Goal: Transaction & Acquisition: Purchase product/service

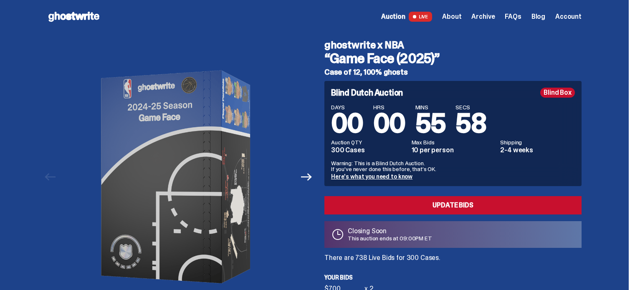
scroll to position [42, 0]
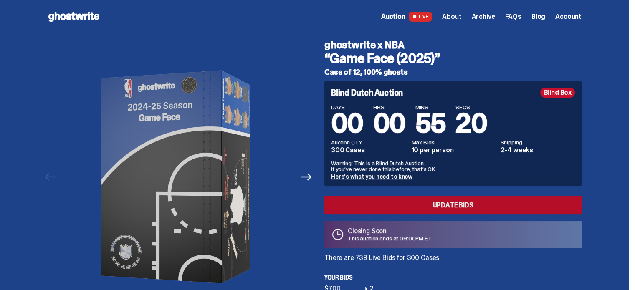
click at [459, 200] on link "Update Bids" at bounding box center [452, 205] width 257 height 18
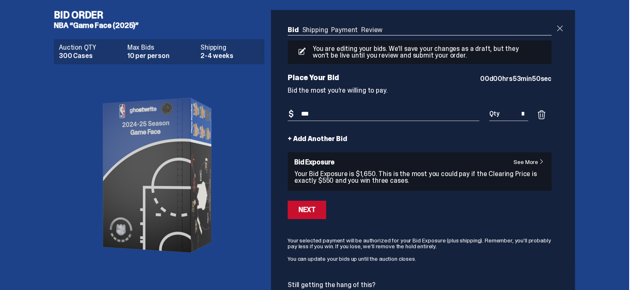
type input "***"
click at [560, 27] on span at bounding box center [560, 28] width 10 height 10
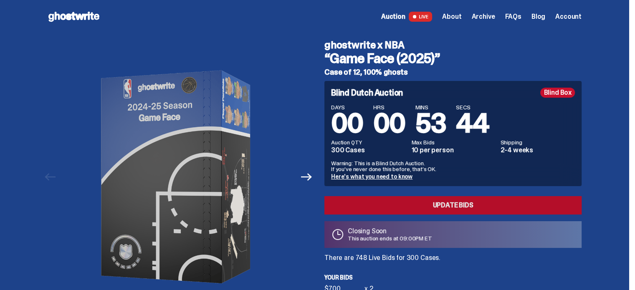
click at [392, 201] on link "Update Bids" at bounding box center [452, 205] width 257 height 18
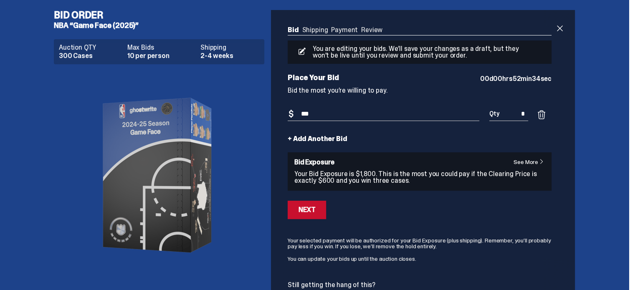
click at [528, 111] on input "*" at bounding box center [508, 114] width 39 height 14
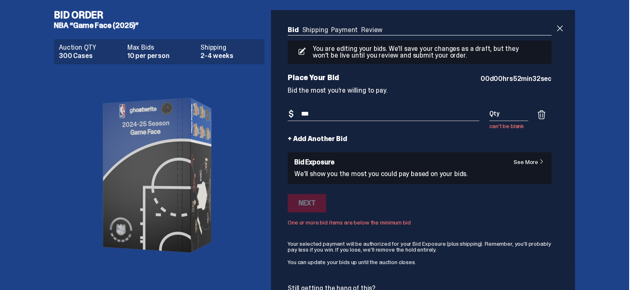
type input "*"
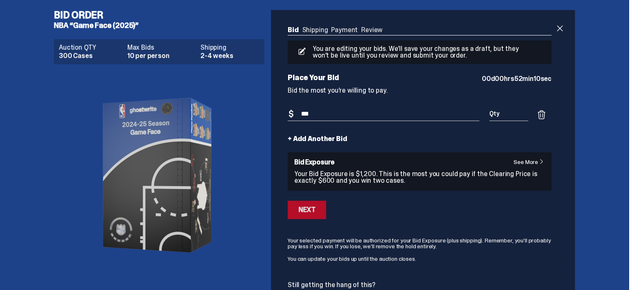
type input "*"
click at [312, 113] on input "***" at bounding box center [384, 114] width 192 height 14
type input "***"
click at [565, 28] on span at bounding box center [560, 28] width 10 height 10
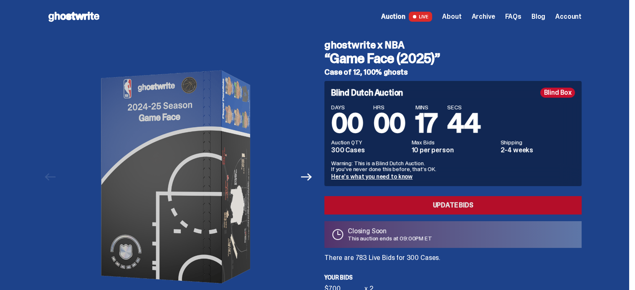
click at [438, 208] on link "Update Bids" at bounding box center [452, 205] width 257 height 18
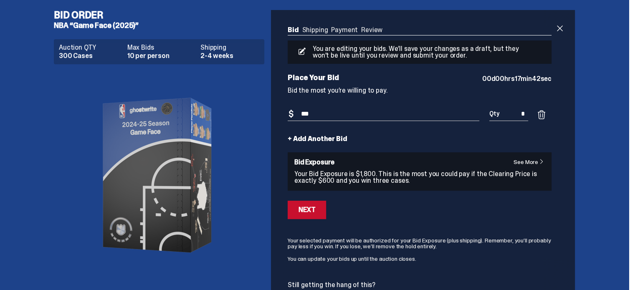
click at [528, 120] on input "*" at bounding box center [508, 114] width 39 height 14
click at [559, 27] on span at bounding box center [560, 28] width 10 height 10
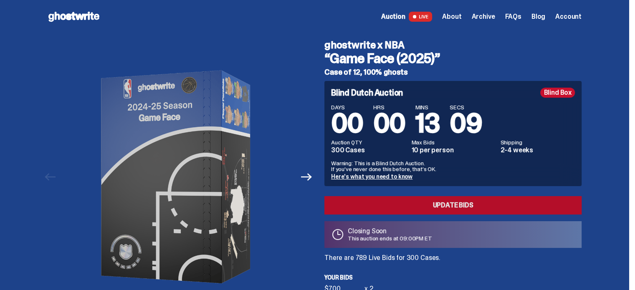
click at [376, 200] on link "Update Bids" at bounding box center [452, 205] width 257 height 18
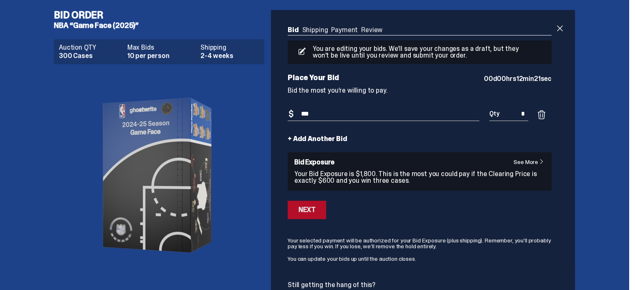
click at [302, 210] on div "Next" at bounding box center [307, 210] width 17 height 7
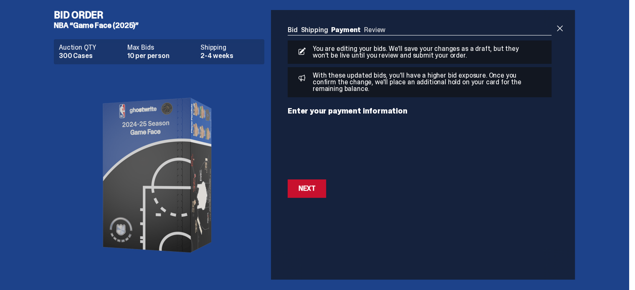
click at [311, 189] on div "Next" at bounding box center [307, 188] width 17 height 7
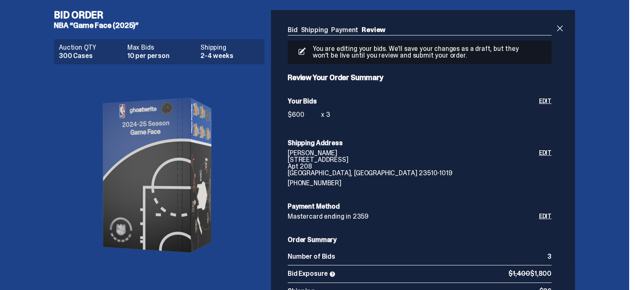
scroll to position [209, 0]
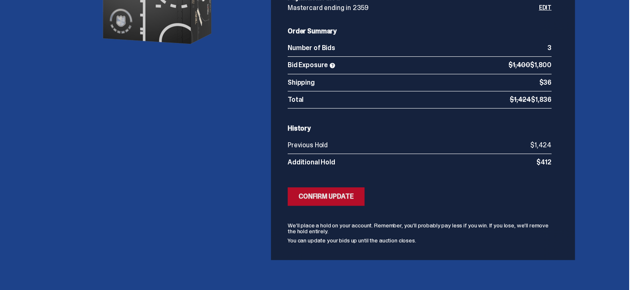
click at [340, 198] on div "Confirm Update" at bounding box center [326, 196] width 55 height 7
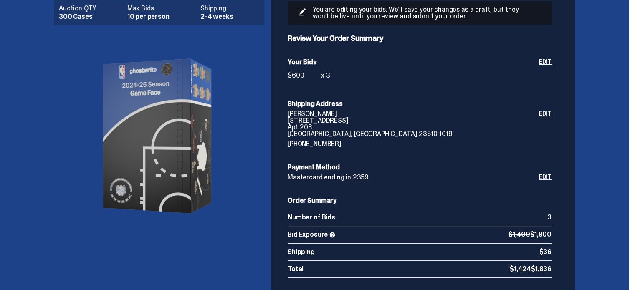
scroll to position [0, 0]
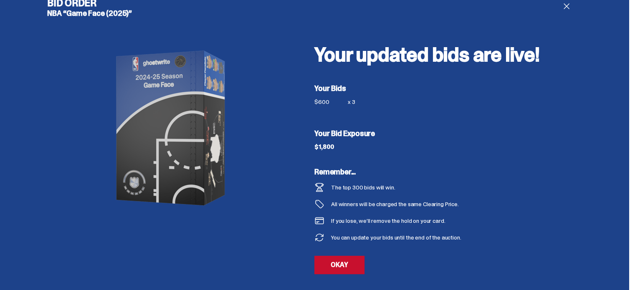
scroll to position [13, 0]
click at [343, 261] on link "OKAY" at bounding box center [339, 265] width 50 height 18
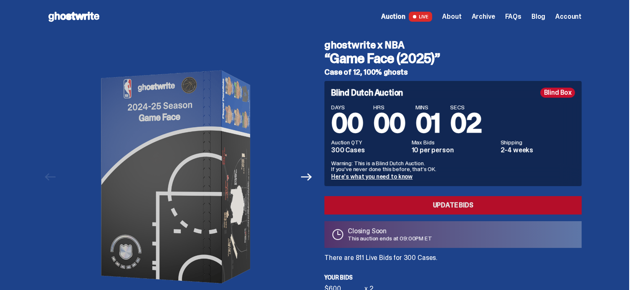
click at [448, 209] on link "Update Bids" at bounding box center [452, 205] width 257 height 18
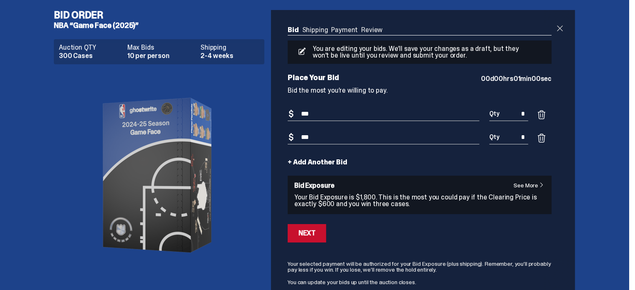
click at [560, 29] on span at bounding box center [560, 28] width 10 height 10
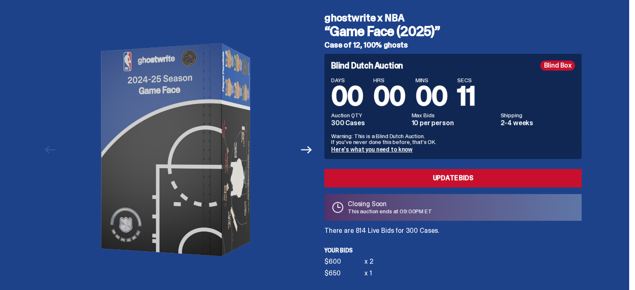
scroll to position [26, 0]
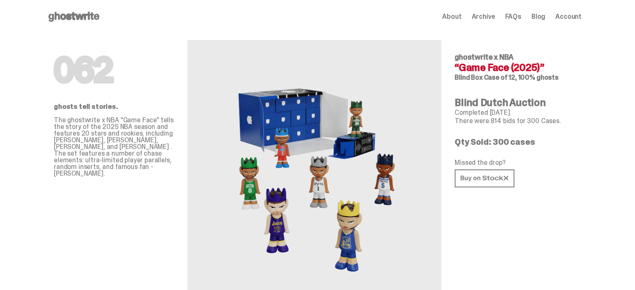
click at [568, 15] on span "Account" at bounding box center [568, 16] width 26 height 7
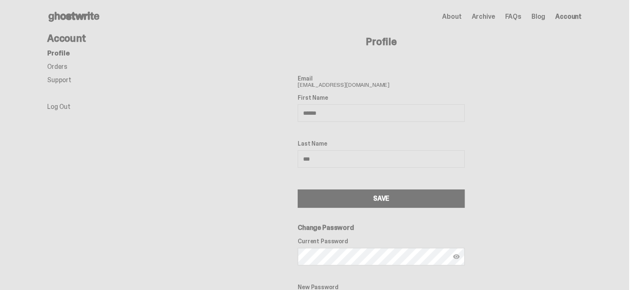
click at [61, 63] on link "Orders" at bounding box center [57, 66] width 20 height 9
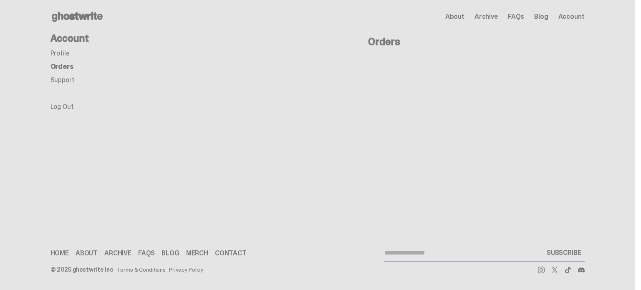
click at [59, 78] on link "Support" at bounding box center [63, 80] width 24 height 9
click at [60, 66] on link "Orders" at bounding box center [61, 66] width 20 height 9
click at [60, 54] on link "Profile" at bounding box center [60, 53] width 19 height 9
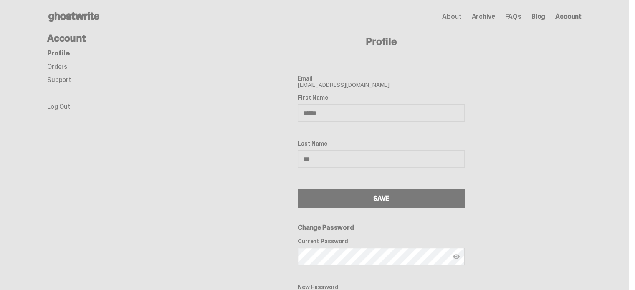
click at [57, 67] on link "Orders" at bounding box center [57, 66] width 20 height 9
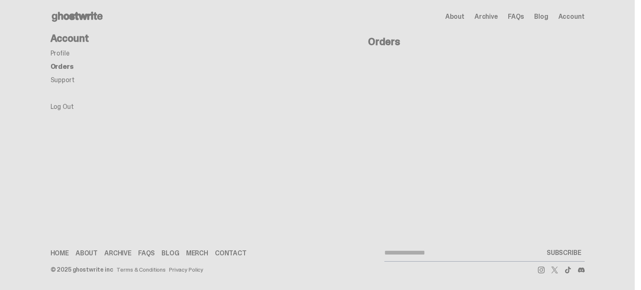
click at [58, 84] on link "Support" at bounding box center [63, 80] width 24 height 9
click at [62, 68] on link "Orders" at bounding box center [61, 66] width 20 height 9
click at [465, 15] on span "About" at bounding box center [455, 16] width 19 height 7
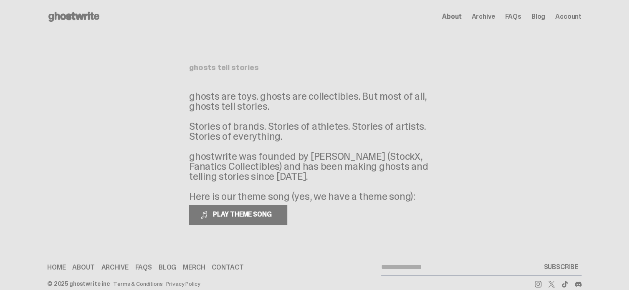
click at [495, 15] on span "Archive" at bounding box center [482, 16] width 23 height 7
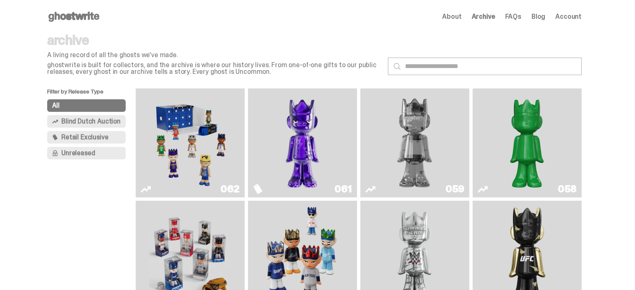
click at [102, 118] on span "Blind Dutch Auction" at bounding box center [90, 121] width 59 height 7
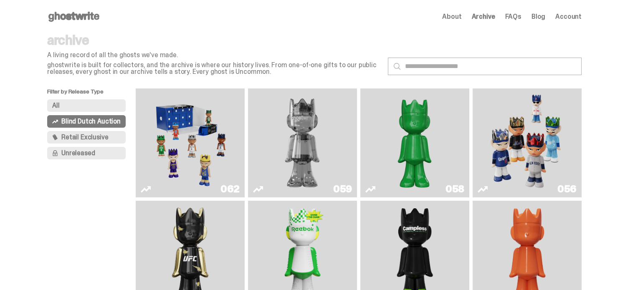
click at [180, 129] on img "Game Face (2025)" at bounding box center [190, 143] width 82 height 102
click at [513, 130] on img "Game Face (2025)" at bounding box center [527, 143] width 82 height 102
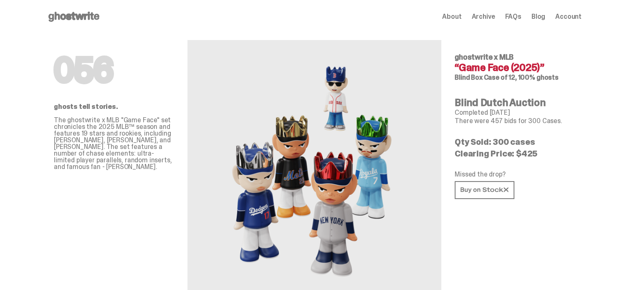
drag, startPoint x: 460, startPoint y: 151, endPoint x: 543, endPoint y: 153, distance: 83.1
click at [543, 153] on p "Clearing Price: $425" at bounding box center [515, 154] width 120 height 8
drag, startPoint x: 545, startPoint y: 150, endPoint x: 458, endPoint y: 157, distance: 86.7
click at [458, 157] on p "Clearing Price: $425" at bounding box center [515, 154] width 120 height 8
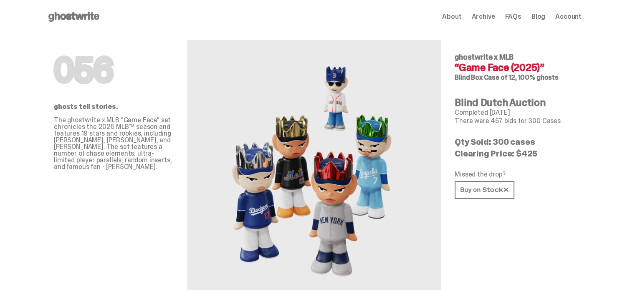
click at [458, 157] on p "Clearing Price: $425" at bounding box center [515, 154] width 120 height 8
drag, startPoint x: 458, startPoint y: 157, endPoint x: 535, endPoint y: 150, distance: 76.7
click at [535, 150] on p "Clearing Price: $425" at bounding box center [515, 154] width 120 height 8
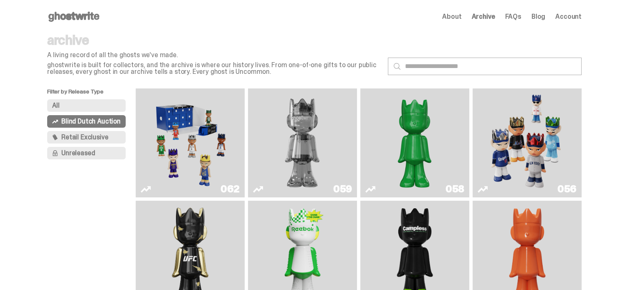
click at [193, 122] on img "Game Face (2025)" at bounding box center [190, 143] width 82 height 102
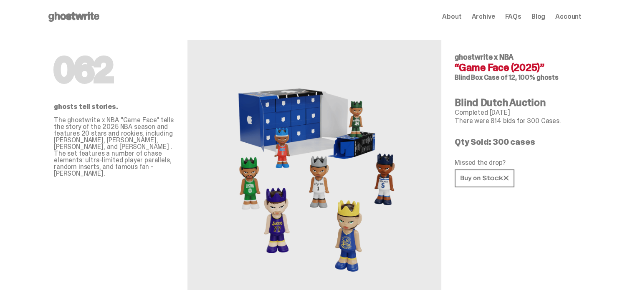
click at [571, 17] on span "Account" at bounding box center [568, 16] width 26 height 7
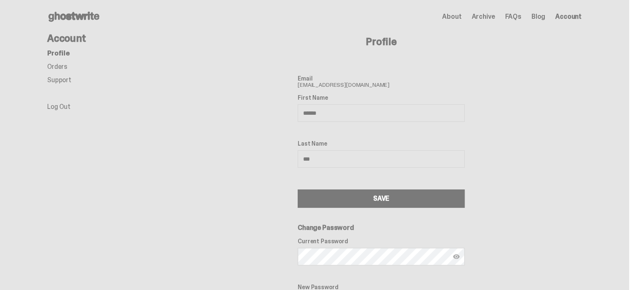
click at [59, 64] on link "Orders" at bounding box center [57, 66] width 20 height 9
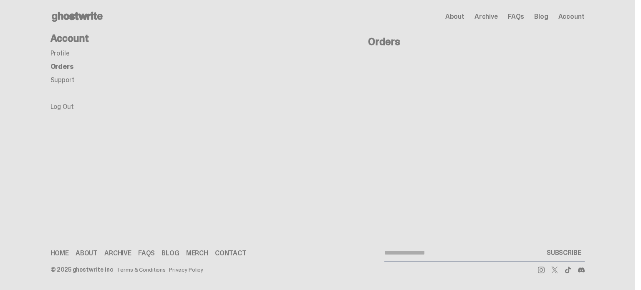
click at [62, 52] on link "Profile" at bounding box center [60, 53] width 19 height 9
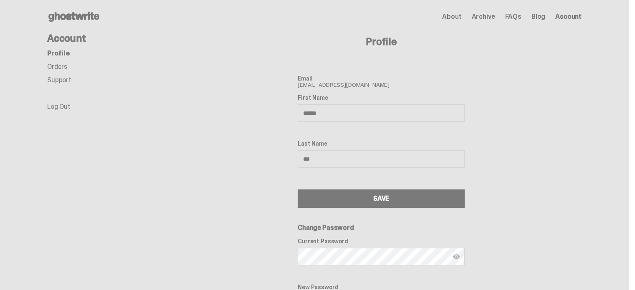
click at [59, 66] on link "Orders" at bounding box center [57, 66] width 20 height 9
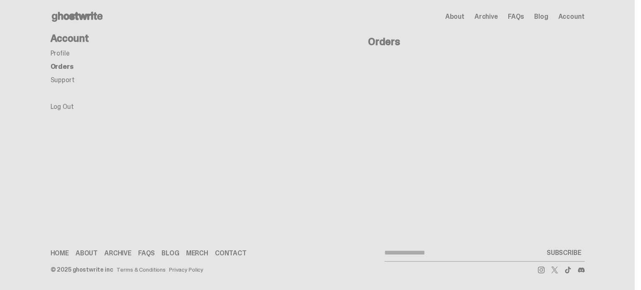
click at [59, 81] on link "Support" at bounding box center [63, 80] width 24 height 9
click at [60, 102] on li "Log Out" at bounding box center [118, 100] width 134 height 20
click at [60, 67] on link "Orders" at bounding box center [61, 66] width 20 height 9
click at [59, 53] on link "Profile" at bounding box center [60, 53] width 19 height 9
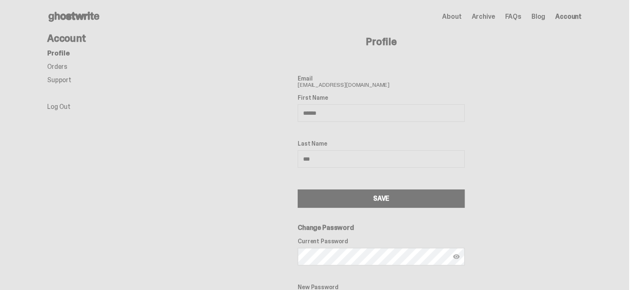
click at [54, 64] on link "Orders" at bounding box center [57, 66] width 20 height 9
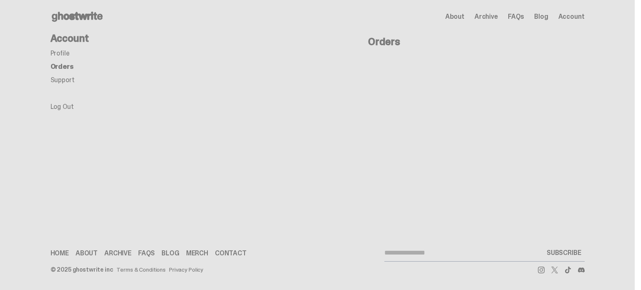
click at [460, 20] on span "About" at bounding box center [455, 16] width 19 height 7
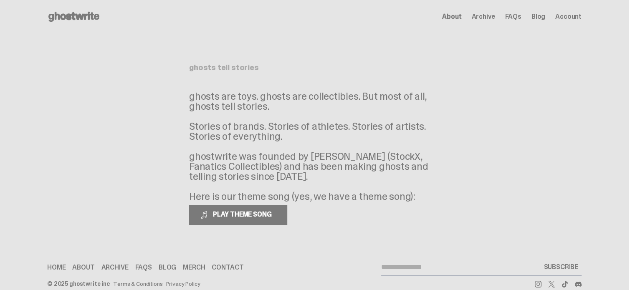
click at [479, 14] on span "Archive" at bounding box center [482, 16] width 23 height 7
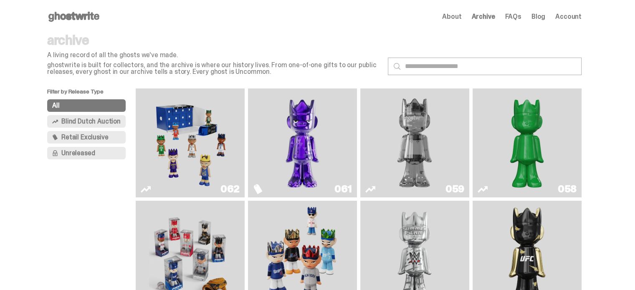
click at [294, 161] on img "Fantasy" at bounding box center [302, 143] width 82 height 102
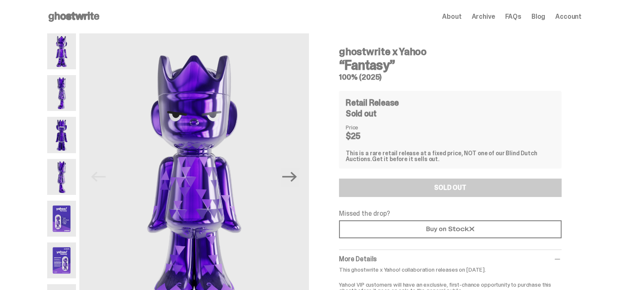
click at [62, 91] on img at bounding box center [61, 93] width 29 height 36
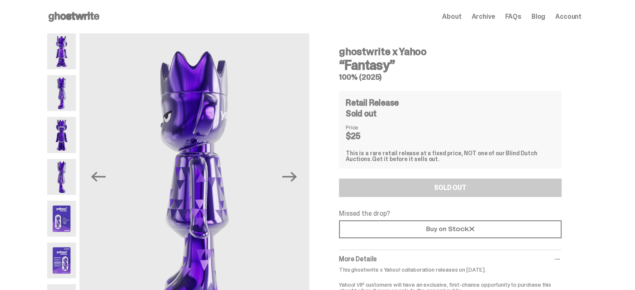
click at [63, 45] on img at bounding box center [61, 51] width 29 height 36
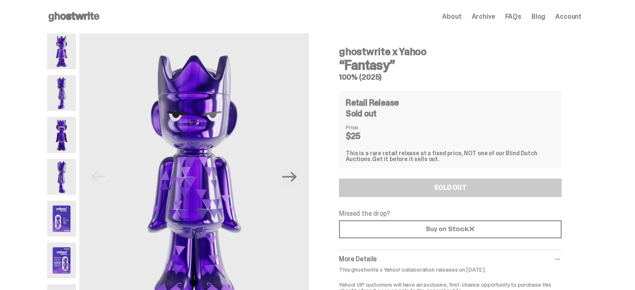
click at [64, 135] on img at bounding box center [61, 135] width 29 height 36
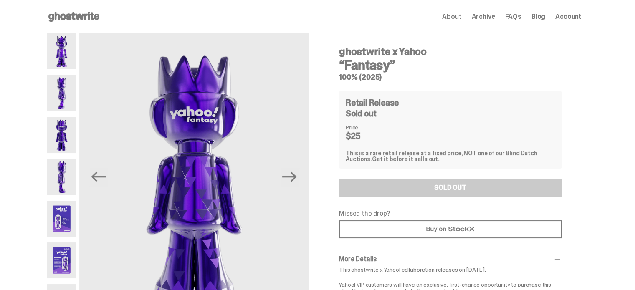
click at [61, 168] on img at bounding box center [61, 177] width 29 height 36
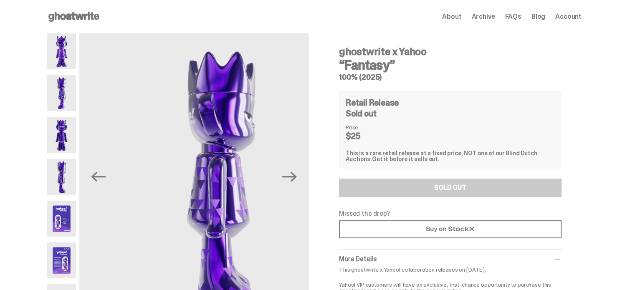
click at [48, 220] on div "ghostwrite x Yahoo “Fantasy” 100% (2025) Previous Next ghostwrite x Yahoo “Fant…" at bounding box center [314, 199] width 629 height 332
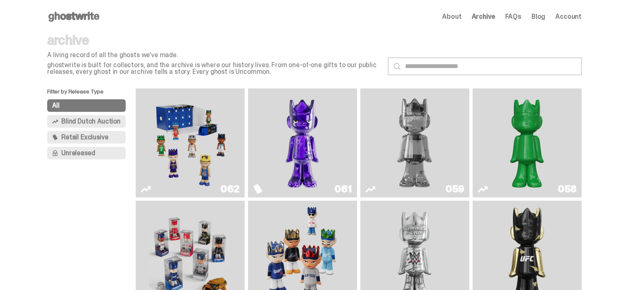
click at [172, 132] on img "Game Face (2025)" at bounding box center [190, 143] width 82 height 102
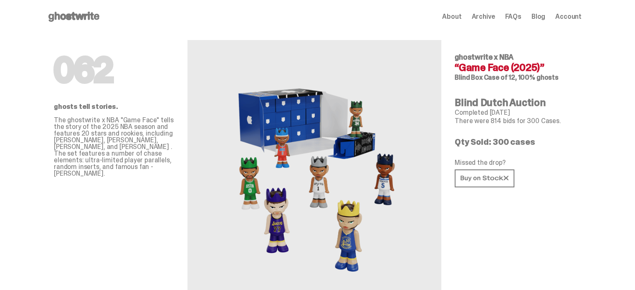
click at [72, 16] on use at bounding box center [73, 17] width 51 height 10
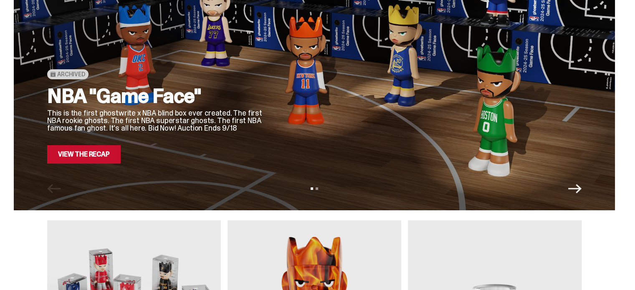
scroll to position [125, 0]
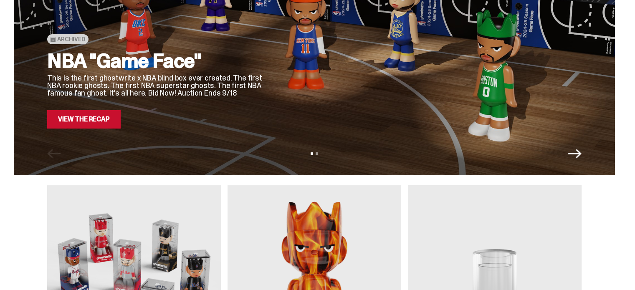
click at [81, 122] on link "View the Recap" at bounding box center [83, 119] width 73 height 18
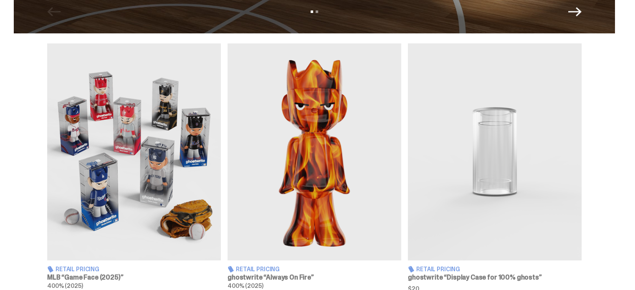
scroll to position [292, 0]
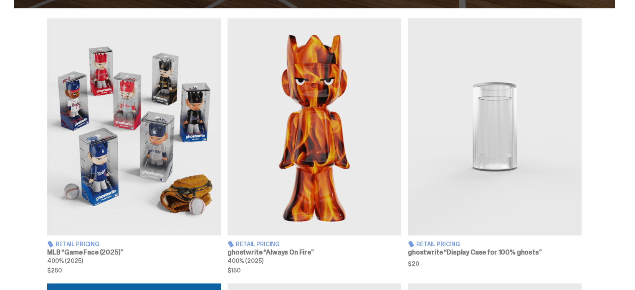
click at [332, 143] on img at bounding box center [315, 126] width 174 height 217
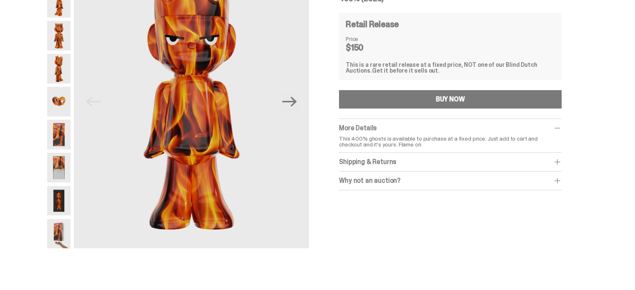
scroll to position [84, 0]
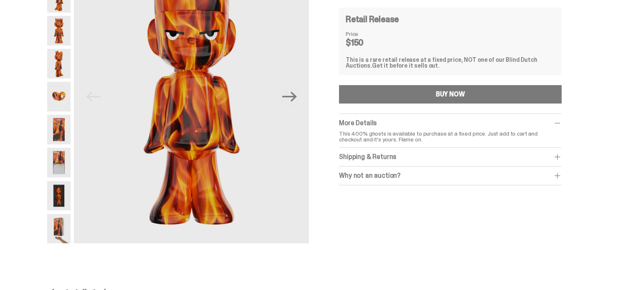
click at [65, 133] on img at bounding box center [58, 130] width 23 height 30
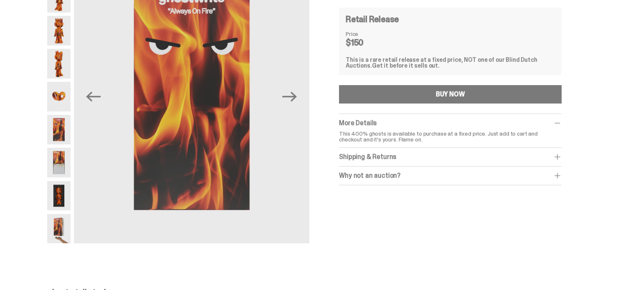
click at [63, 96] on img at bounding box center [58, 97] width 23 height 30
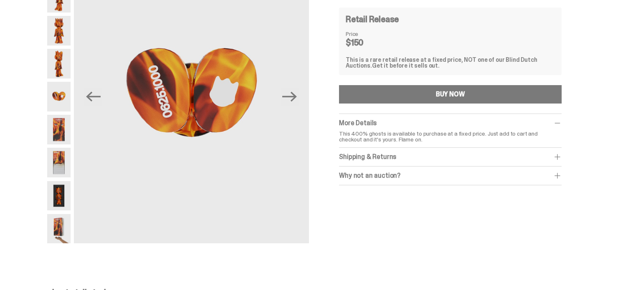
click at [62, 73] on img at bounding box center [58, 64] width 23 height 30
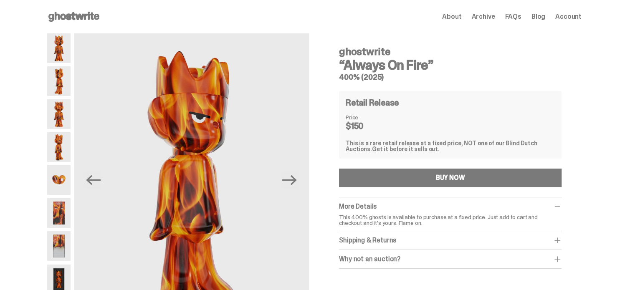
click at [69, 50] on img at bounding box center [58, 48] width 23 height 30
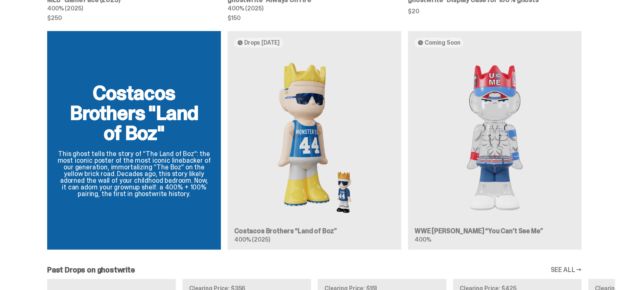
scroll to position [543, 0]
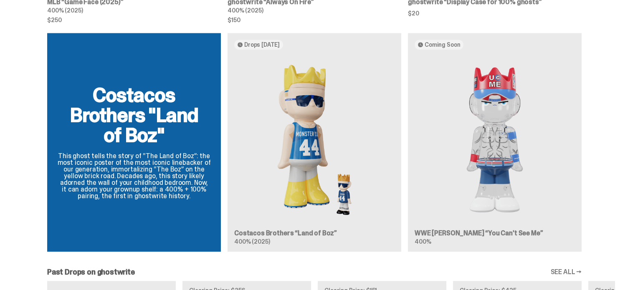
click at [277, 132] on div "Costacos Brothers "Land of Boz" This ghost tells the story of “The Land of Boz”…" at bounding box center [314, 146] width 601 height 226
click at [516, 143] on div "Costacos Brothers "Land of Boz" This ghost tells the story of “The Land of Boz”…" at bounding box center [314, 146] width 601 height 226
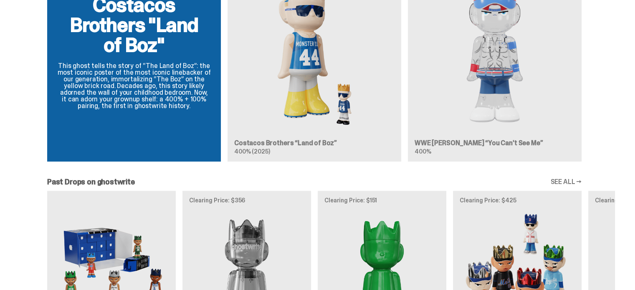
scroll to position [752, 0]
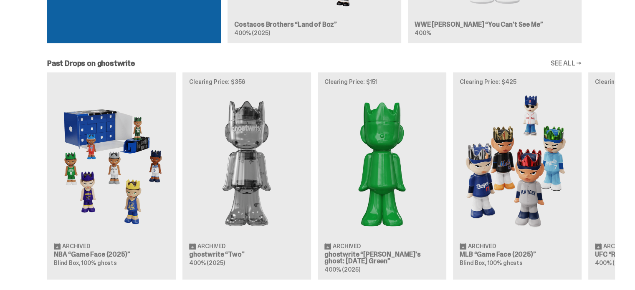
click at [568, 62] on link "SEE ALL →" at bounding box center [565, 63] width 31 height 7
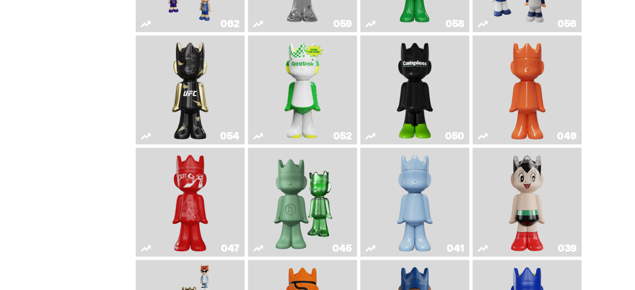
scroll to position [167, 0]
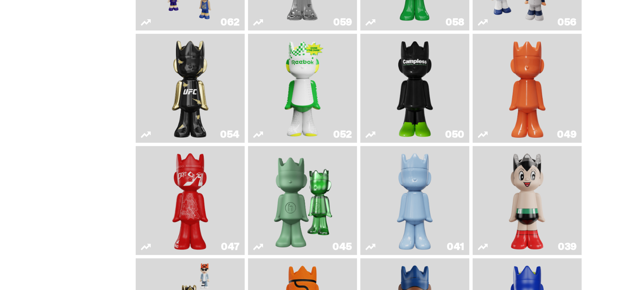
click at [410, 195] on img "Schrödinger's ghost: Winter Blue" at bounding box center [415, 201] width 44 height 102
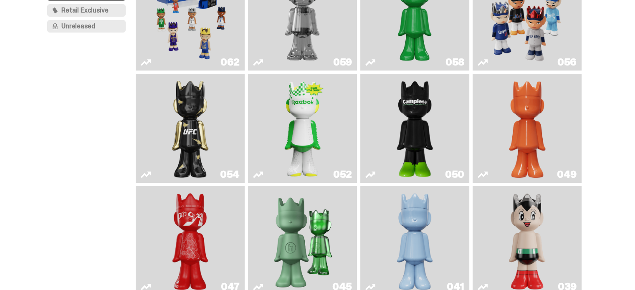
scroll to position [125, 0]
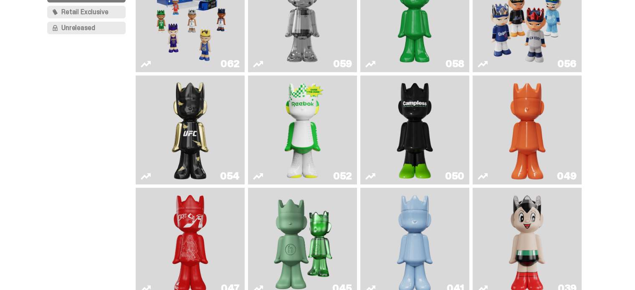
click at [533, 111] on img "Schrödinger's ghost: Orange Vibe" at bounding box center [527, 130] width 44 height 102
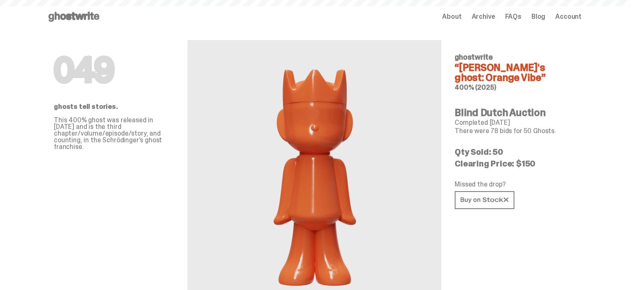
scroll to position [125, 0]
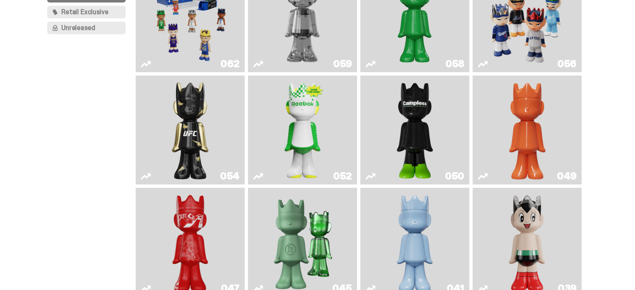
click at [296, 114] on img "Court Victory" at bounding box center [303, 130] width 44 height 102
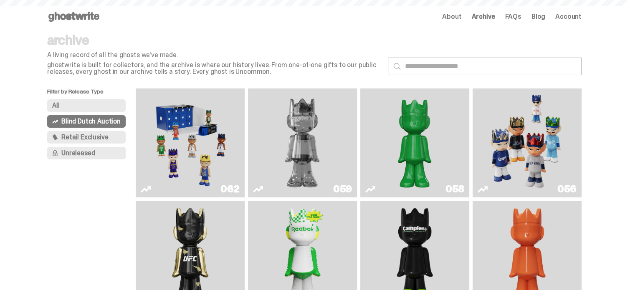
scroll to position [125, 0]
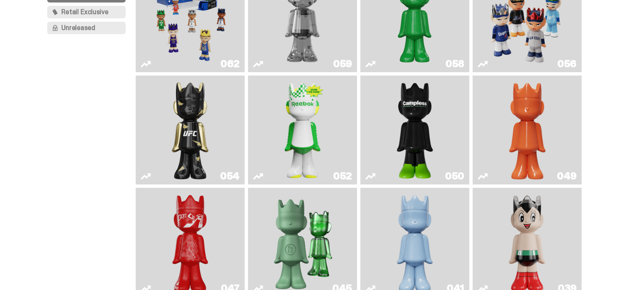
click at [187, 133] on img "Ruby" at bounding box center [190, 130] width 44 height 102
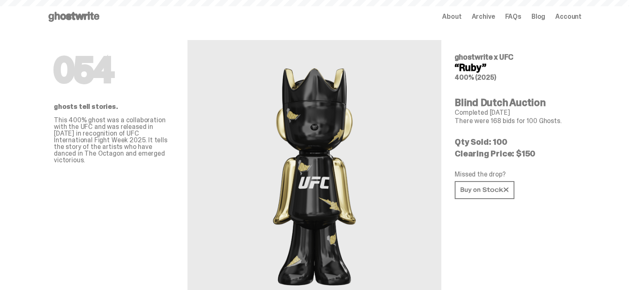
scroll to position [125, 0]
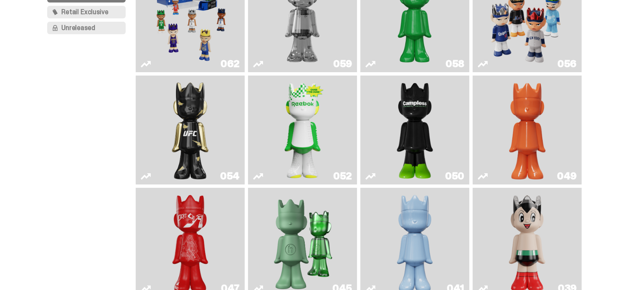
click at [402, 134] on img "Campless" at bounding box center [415, 130] width 44 height 102
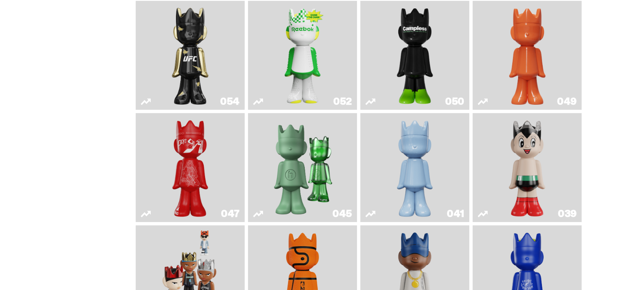
scroll to position [209, 0]
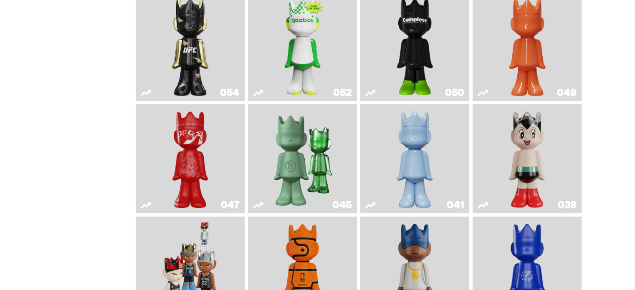
click at [186, 150] on img "Skip" at bounding box center [190, 159] width 44 height 102
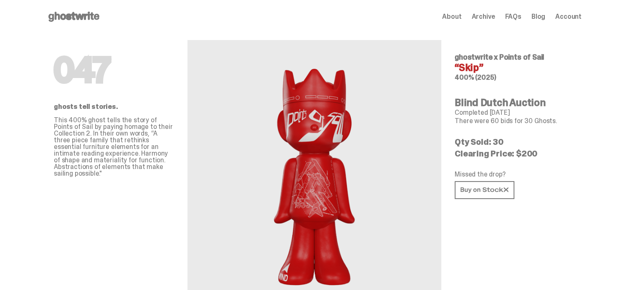
scroll to position [209, 0]
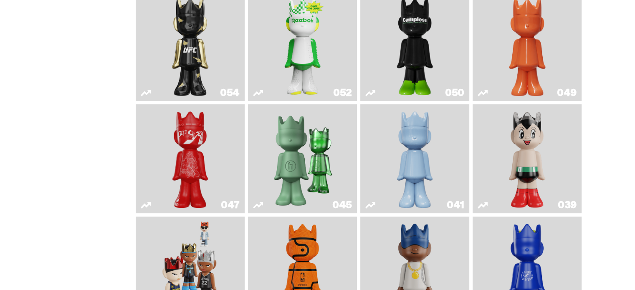
click at [316, 160] on img "Present" at bounding box center [302, 159] width 71 height 102
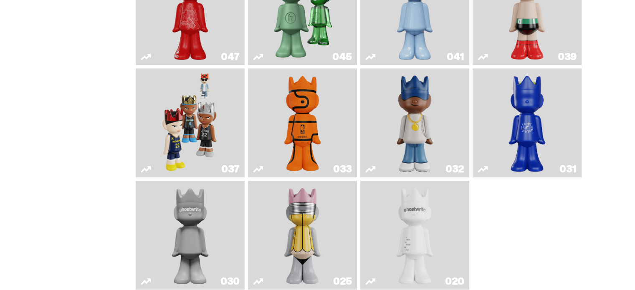
scroll to position [334, 0]
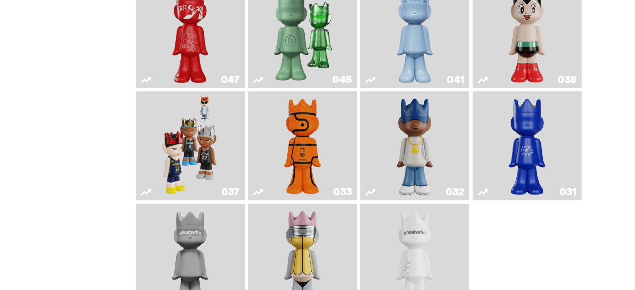
click at [194, 131] on img "Game Face (2024)" at bounding box center [191, 146] width 58 height 102
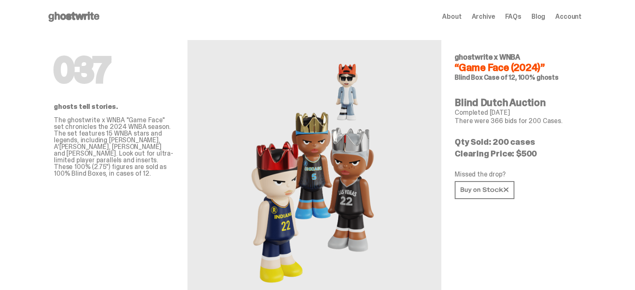
drag, startPoint x: 514, startPoint y: 155, endPoint x: 541, endPoint y: 156, distance: 26.8
click at [541, 156] on p "Clearing Price: $500" at bounding box center [515, 154] width 120 height 8
drag, startPoint x: 514, startPoint y: 155, endPoint x: 540, endPoint y: 152, distance: 25.2
click at [540, 152] on p "Clearing Price: $500" at bounding box center [515, 154] width 120 height 8
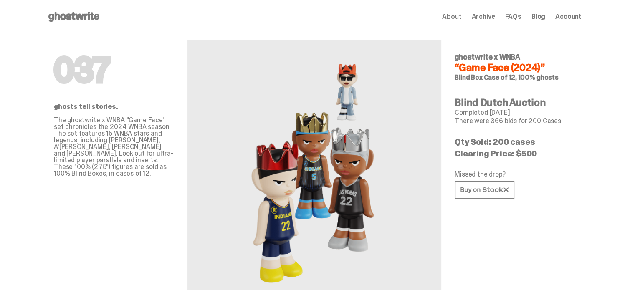
click at [540, 152] on p "Clearing Price: $500" at bounding box center [515, 154] width 120 height 8
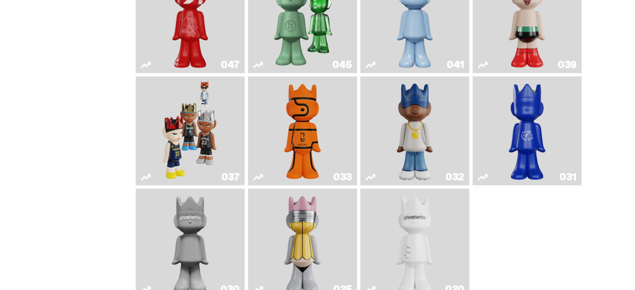
scroll to position [376, 0]
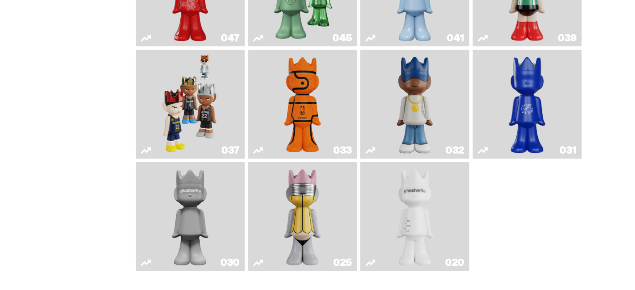
click at [426, 94] on img "Swingman" at bounding box center [415, 104] width 58 height 102
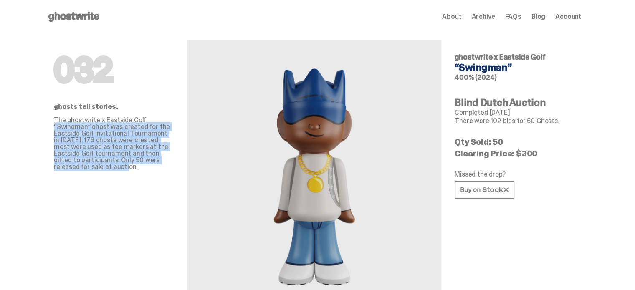
drag, startPoint x: 98, startPoint y: 167, endPoint x: 41, endPoint y: 128, distance: 69.0
drag, startPoint x: 50, startPoint y: 123, endPoint x: 124, endPoint y: 166, distance: 85.2
click at [124, 166] on div "032 ghosts tell stories. The ghostwrite x Eastside Golf “Swingman” ghost was cr…" at bounding box center [314, 181] width 535 height 296
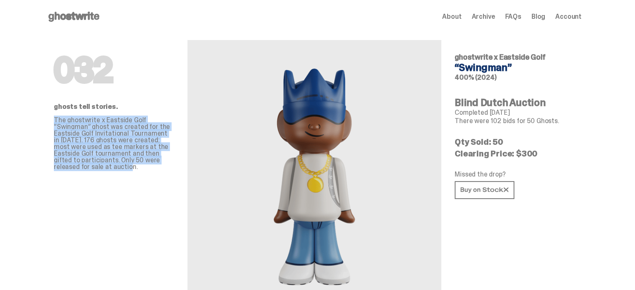
click at [124, 166] on p "The ghostwrite x Eastside Golf “Swingman” ghost was created for the Eastside Go…" at bounding box center [114, 143] width 120 height 53
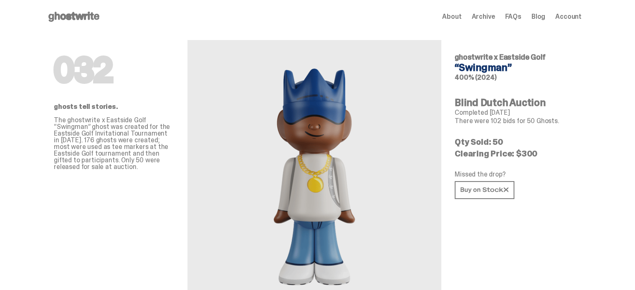
scroll to position [376, 0]
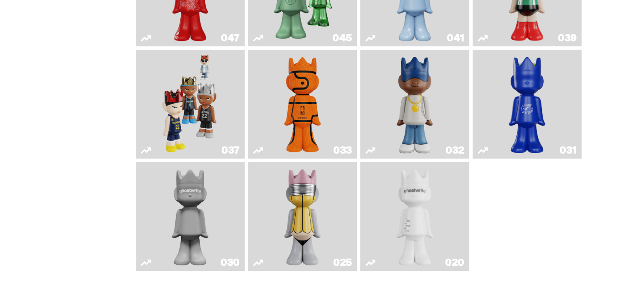
click at [528, 102] on img "Latte" at bounding box center [528, 104] width 58 height 102
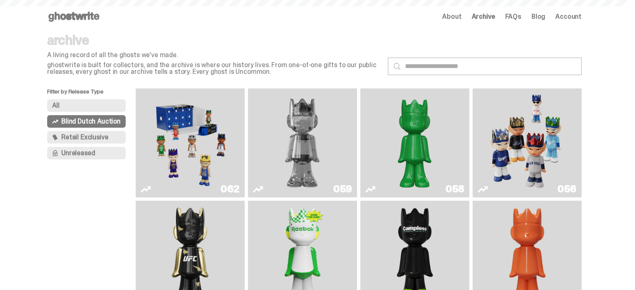
scroll to position [376, 0]
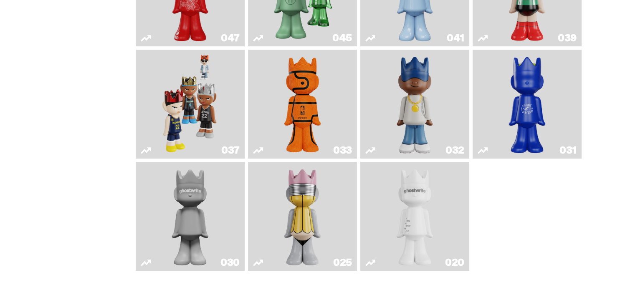
click at [206, 212] on img "One" at bounding box center [191, 216] width 58 height 102
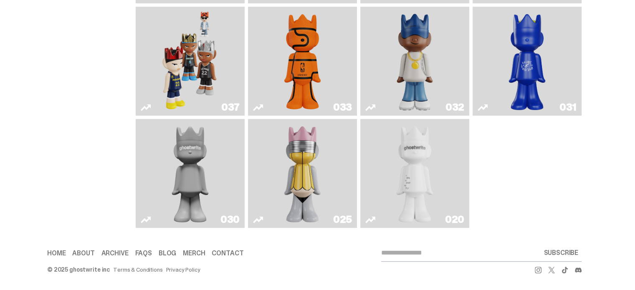
scroll to position [423, 0]
click at [423, 173] on img "ghost" at bounding box center [415, 173] width 58 height 102
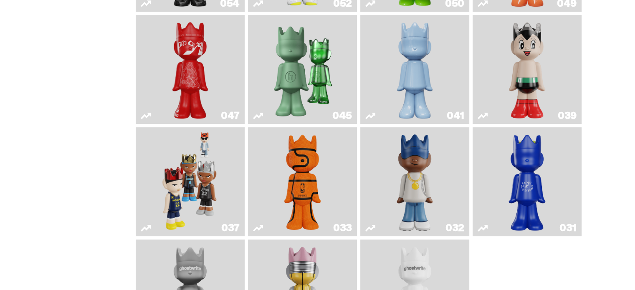
scroll to position [297, 0]
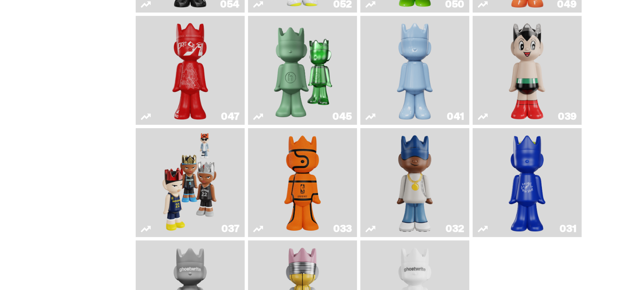
click at [314, 180] on img "Game Ball" at bounding box center [303, 183] width 44 height 102
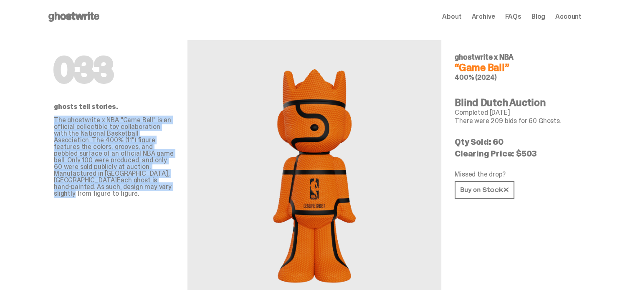
drag, startPoint x: 57, startPoint y: 117, endPoint x: 175, endPoint y: 183, distance: 134.8
click at [174, 183] on p "The ghostwrite x NBA "Game Ball" is an official collectible toy collaboration w…" at bounding box center [114, 157] width 120 height 80
click at [172, 183] on p "The ghostwrite x NBA "Game Ball" is an official collectible toy collaboration w…" at bounding box center [114, 157] width 120 height 80
click at [159, 192] on div "033 ghosts tell stories. The ghostwrite x NBA "Game Ball" is an official collec…" at bounding box center [114, 171] width 120 height 276
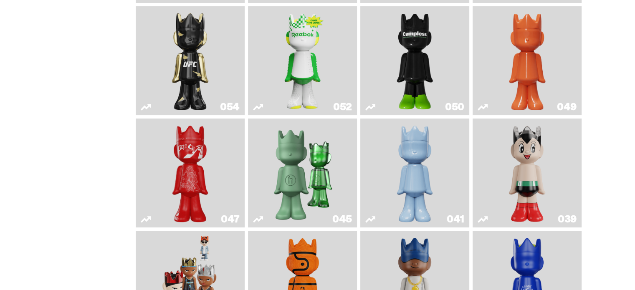
scroll to position [130, 0]
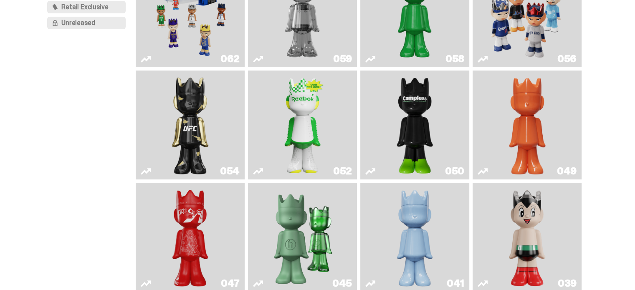
click at [528, 223] on img "Astro Boy" at bounding box center [527, 237] width 44 height 102
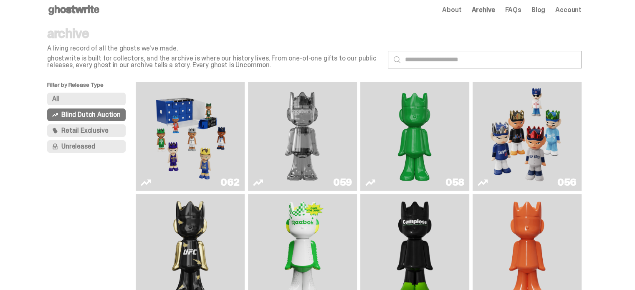
scroll to position [5, 0]
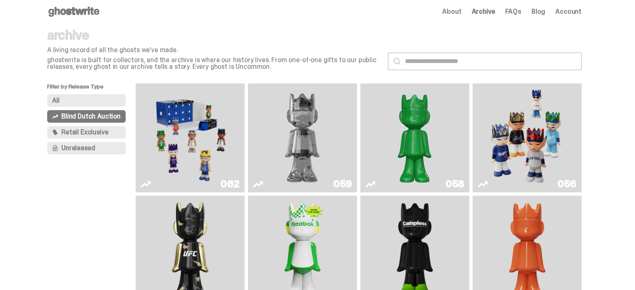
click at [299, 136] on img "Two" at bounding box center [302, 138] width 82 height 102
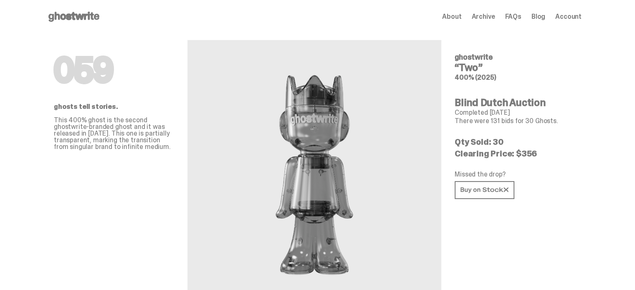
scroll to position [5, 0]
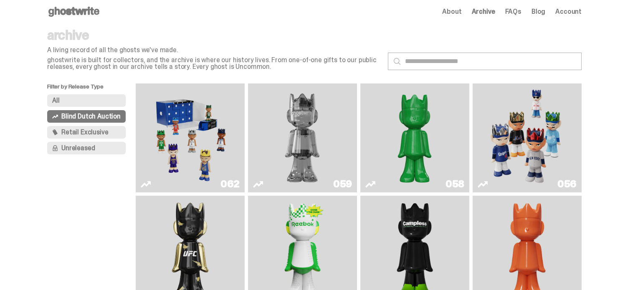
click at [101, 135] on span "Retail Exclusive" at bounding box center [84, 132] width 47 height 7
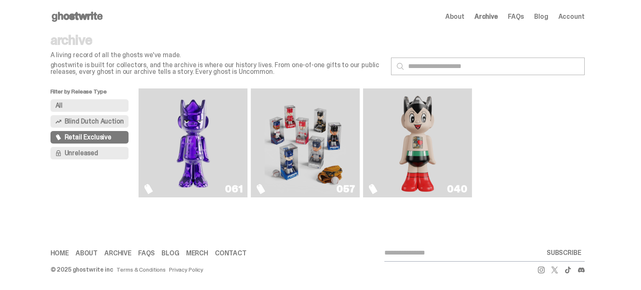
click at [293, 125] on img "Game Face (2025)" at bounding box center [306, 143] width 82 height 102
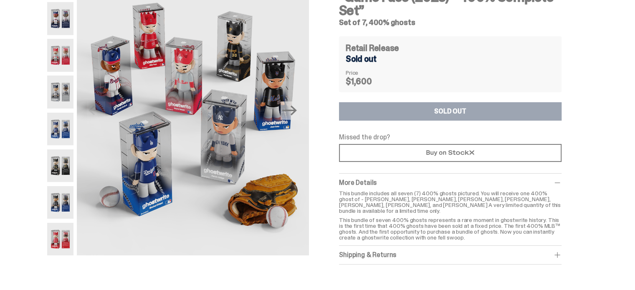
scroll to position [42, 0]
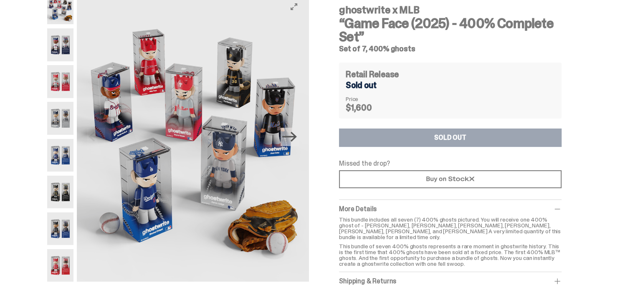
click at [288, 140] on icon "Next" at bounding box center [289, 136] width 15 height 15
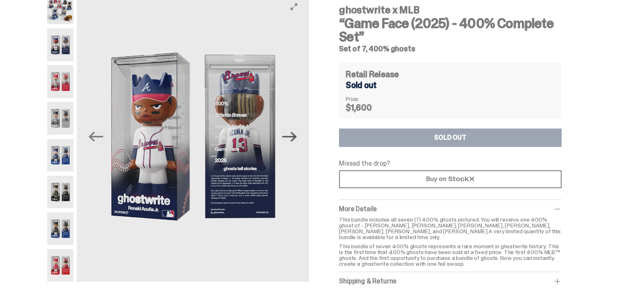
click at [296, 139] on icon "Next" at bounding box center [289, 137] width 15 height 10
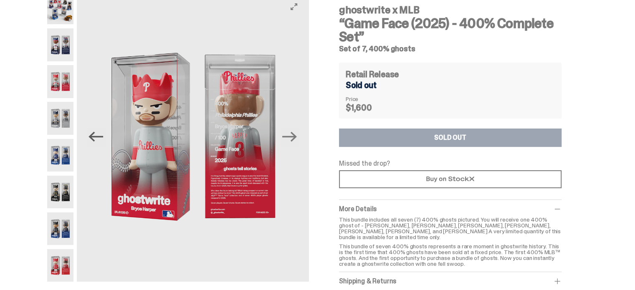
click at [102, 137] on icon "Previous" at bounding box center [96, 137] width 15 height 10
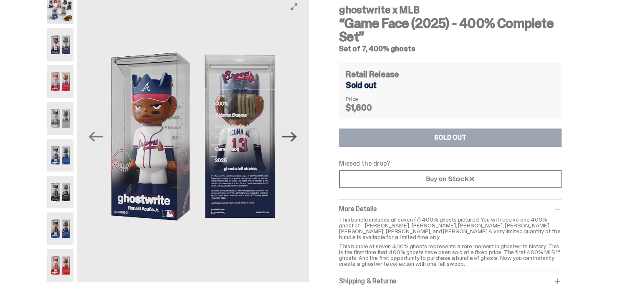
click at [286, 132] on icon "Next" at bounding box center [289, 136] width 15 height 15
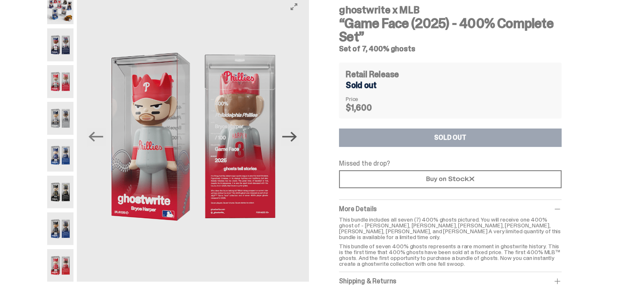
click at [289, 132] on icon "Next" at bounding box center [289, 136] width 15 height 15
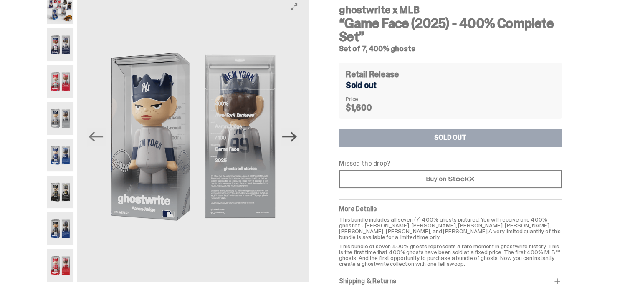
click at [289, 132] on icon "Next" at bounding box center [289, 136] width 15 height 15
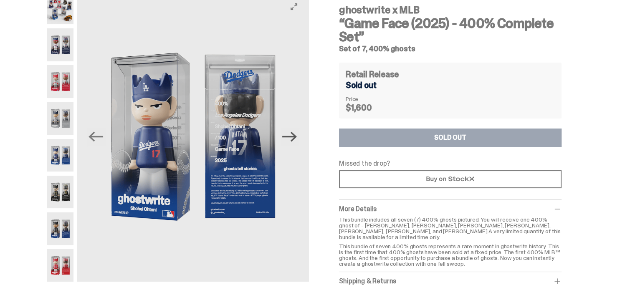
click at [289, 132] on icon "Next" at bounding box center [289, 136] width 15 height 15
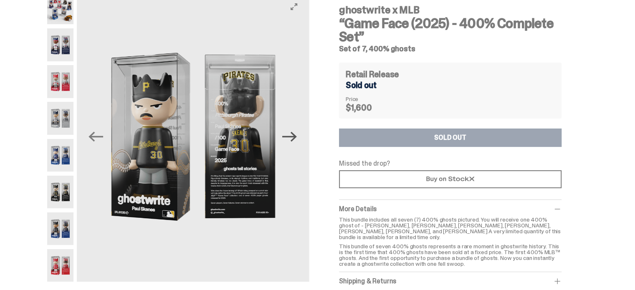
click at [289, 132] on icon "Next" at bounding box center [289, 136] width 15 height 15
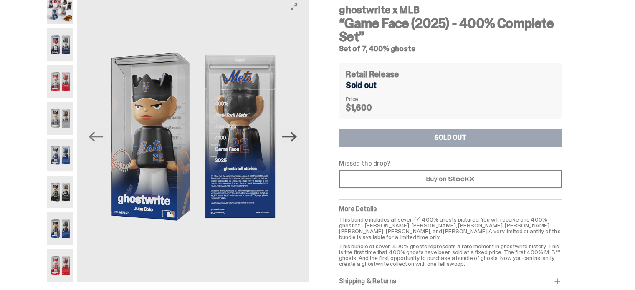
click at [289, 132] on icon "Next" at bounding box center [289, 136] width 15 height 15
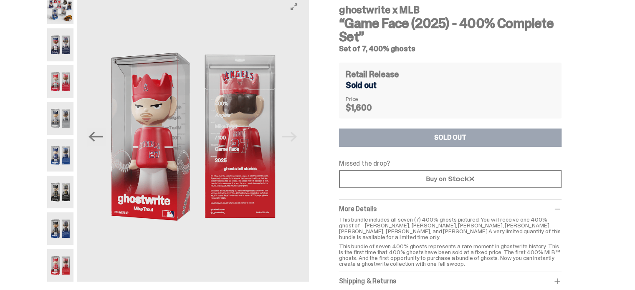
click at [289, 132] on img at bounding box center [193, 137] width 232 height 290
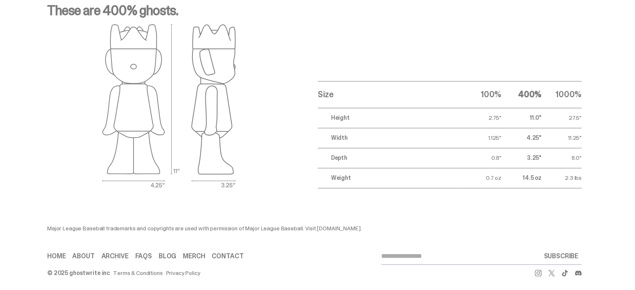
scroll to position [1401, 0]
drag, startPoint x: 489, startPoint y: 168, endPoint x: 537, endPoint y: 168, distance: 48.0
click at [537, 168] on tr "Weight 0.7 oz 14.5 oz 2.3 lbs" at bounding box center [450, 177] width 264 height 20
click at [537, 168] on td "14.5 oz" at bounding box center [522, 177] width 40 height 20
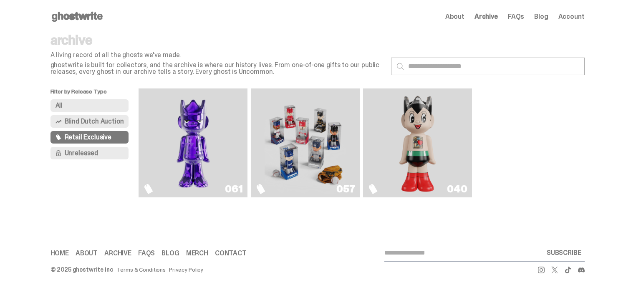
click at [104, 155] on button "Unreleased" at bounding box center [90, 153] width 79 height 13
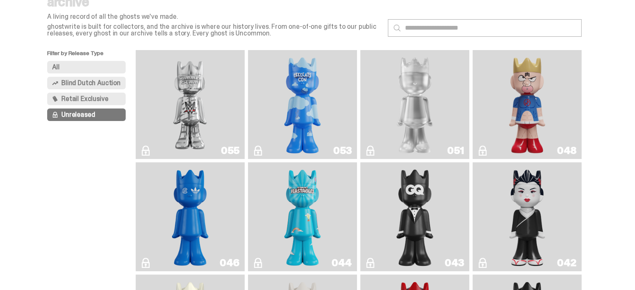
scroll to position [42, 0]
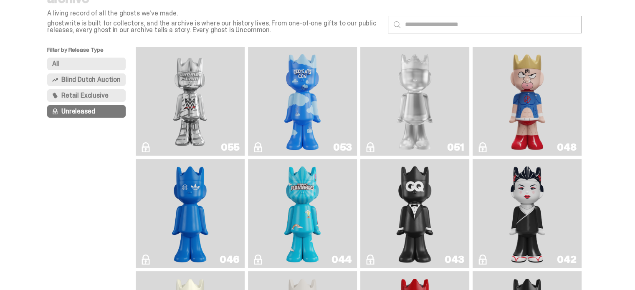
click at [527, 102] on img "Kinnikuman" at bounding box center [527, 101] width 44 height 102
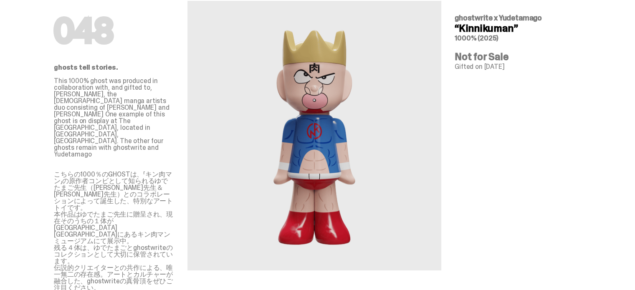
scroll to position [42, 0]
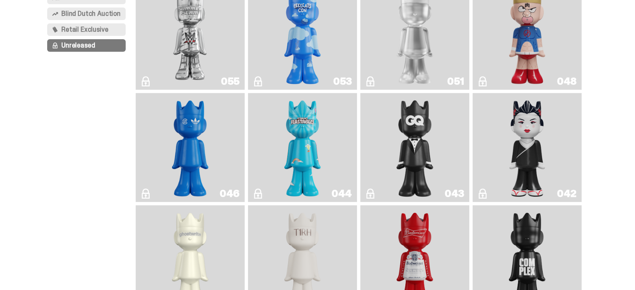
scroll to position [125, 0]
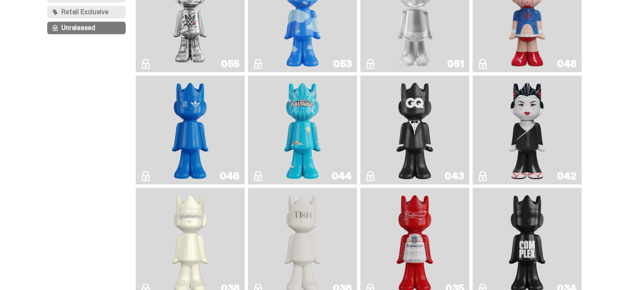
click at [422, 137] on img "Black Tie" at bounding box center [415, 130] width 44 height 102
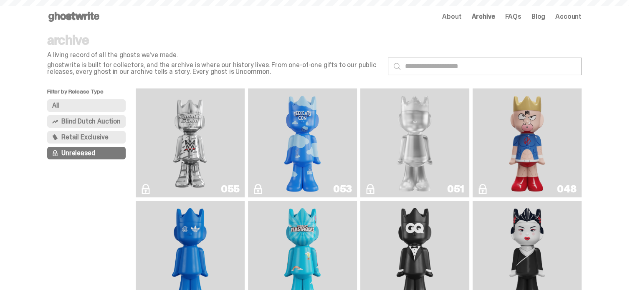
scroll to position [125, 0]
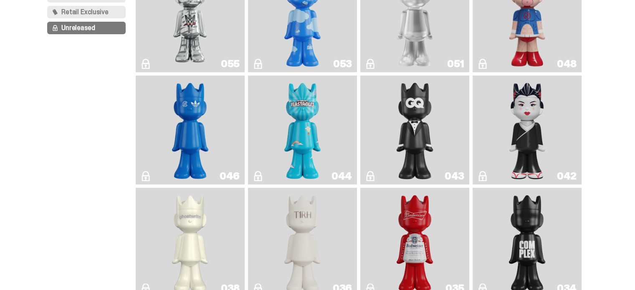
click at [314, 130] on img "Feastables" at bounding box center [303, 130] width 44 height 102
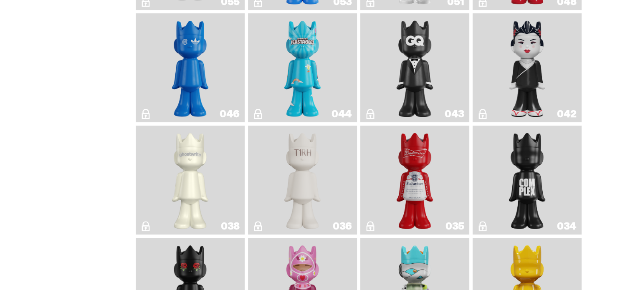
scroll to position [209, 0]
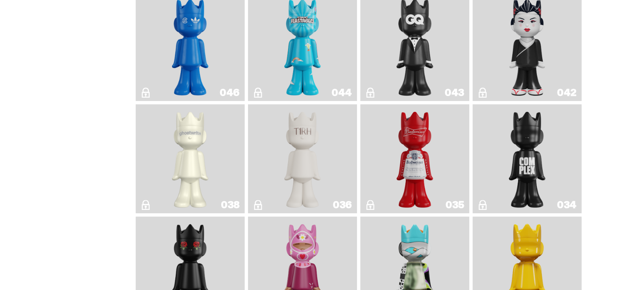
click at [193, 152] on img "1A" at bounding box center [190, 159] width 44 height 102
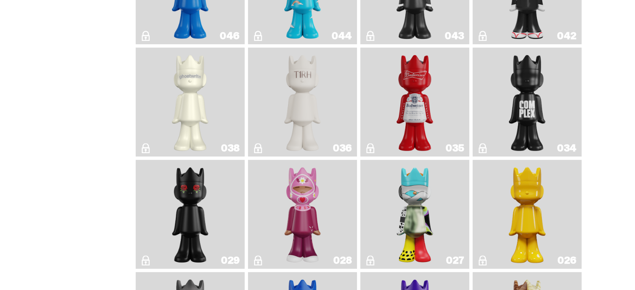
scroll to position [292, 0]
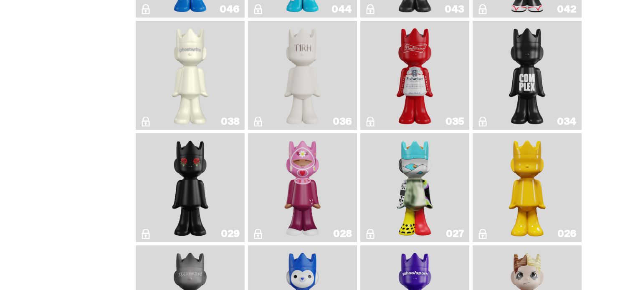
click at [421, 80] on img "The King of ghosts" at bounding box center [415, 75] width 44 height 102
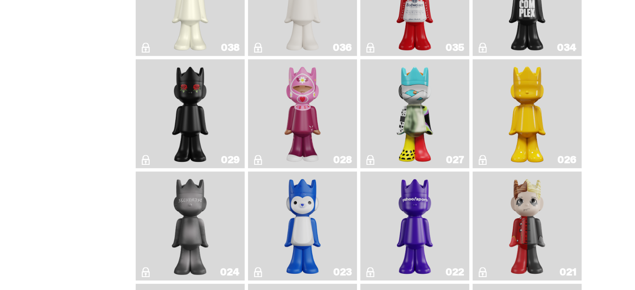
scroll to position [376, 0]
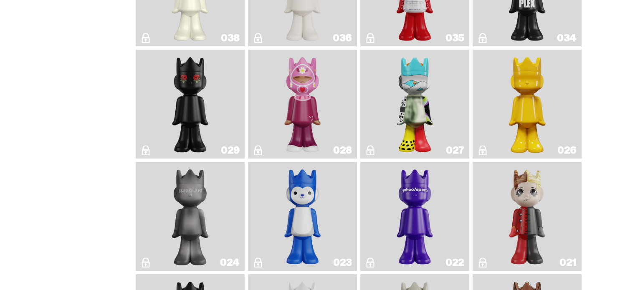
click at [539, 106] on img "Schrödinger's ghost: New Dawn" at bounding box center [528, 104] width 58 height 102
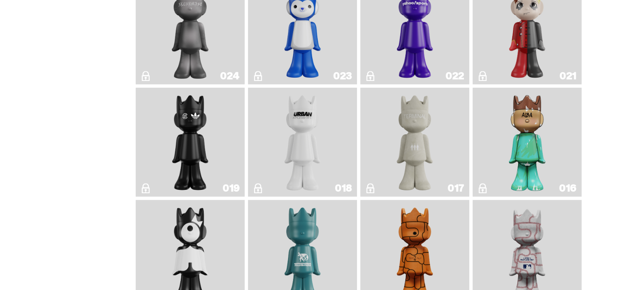
scroll to position [626, 0]
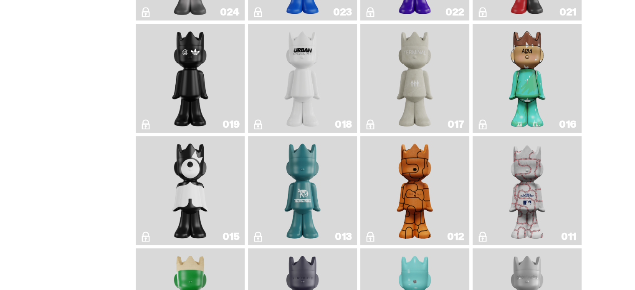
click at [403, 193] on img "Basketball" at bounding box center [415, 190] width 44 height 102
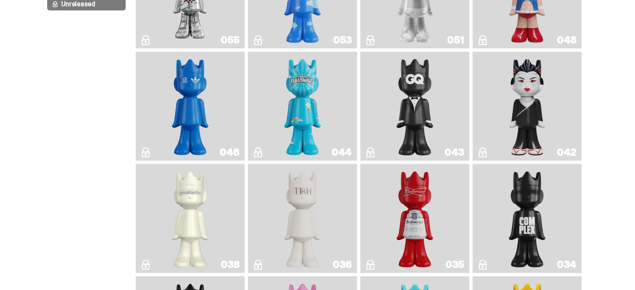
scroll to position [125, 0]
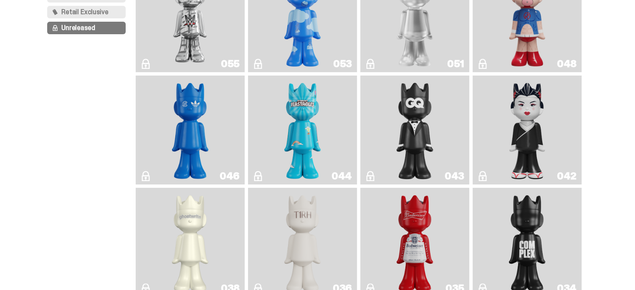
click at [329, 132] on link "044" at bounding box center [302, 130] width 99 height 102
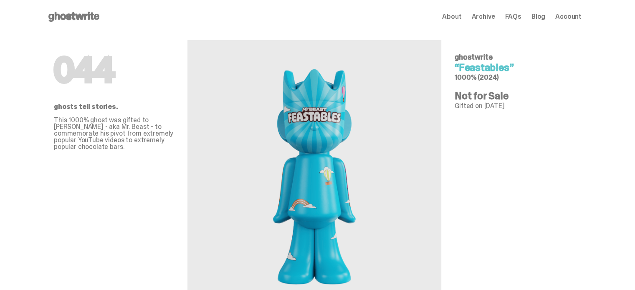
scroll to position [125, 0]
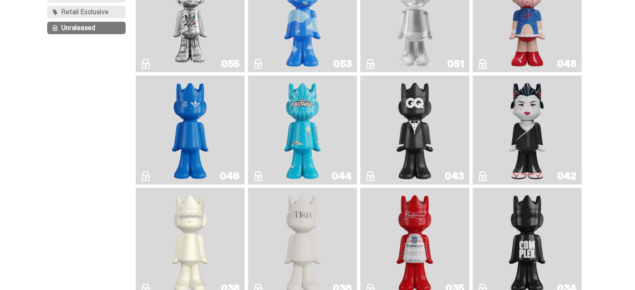
click at [301, 140] on img "Feastables" at bounding box center [303, 130] width 44 height 102
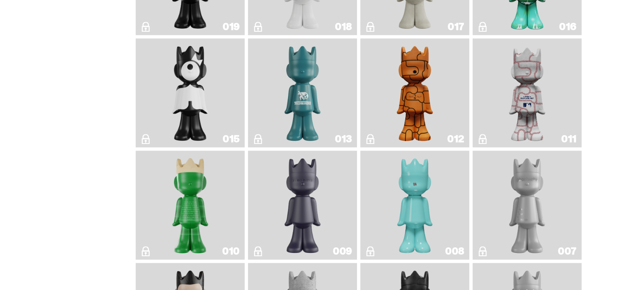
scroll to position [960, 0]
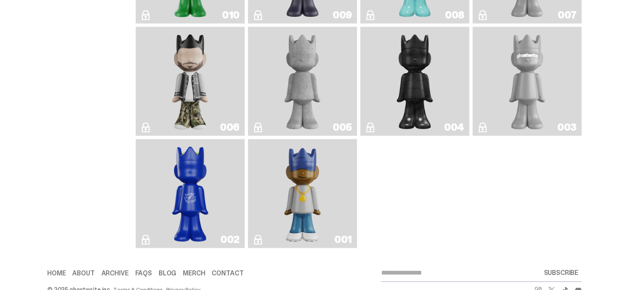
click at [306, 190] on img "Eastside Golf" at bounding box center [302, 193] width 43 height 102
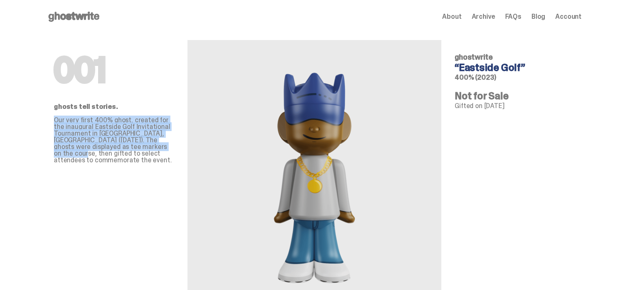
drag, startPoint x: 57, startPoint y: 119, endPoint x: 175, endPoint y: 147, distance: 121.7
click at [174, 147] on p "Our very first 400% ghost, created for the inaugural Eastside Golf Invitational…" at bounding box center [114, 140] width 120 height 47
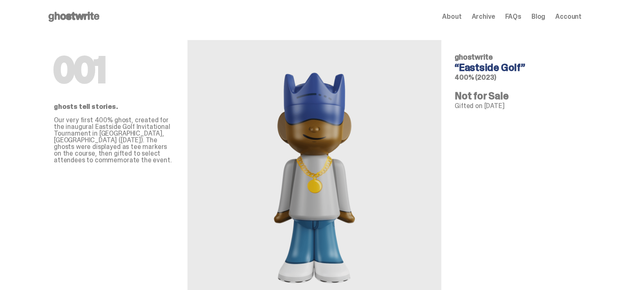
click at [174, 170] on div "001 ghosts tell stories. Our very first 400% ghost, created for the inaugural E…" at bounding box center [114, 171] width 120 height 276
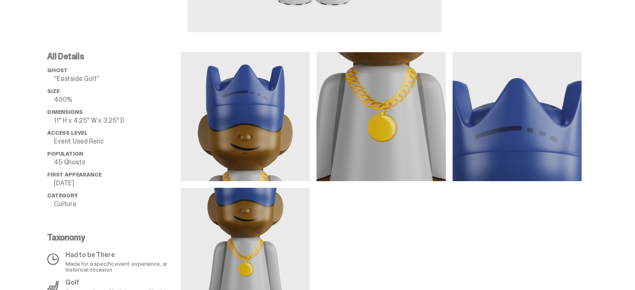
scroll to position [376, 0]
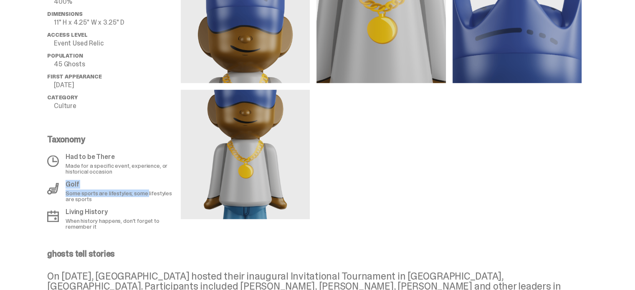
drag, startPoint x: 49, startPoint y: 188, endPoint x: 152, endPoint y: 193, distance: 102.4
click at [152, 193] on div "All Details ghost “[GEOGRAPHIC_DATA]” Size 400% Dimensions 11" H x 4.25" W x 3.…" at bounding box center [314, 92] width 629 height 276
click at [152, 193] on p "Some sports are lifestyles; some lifestyles are sports" at bounding box center [121, 196] width 110 height 12
drag, startPoint x: 66, startPoint y: 192, endPoint x: 144, endPoint y: 202, distance: 77.9
click at [144, 202] on div "Golf Some sports are lifestyles; some lifestyles are sports" at bounding box center [111, 191] width 129 height 21
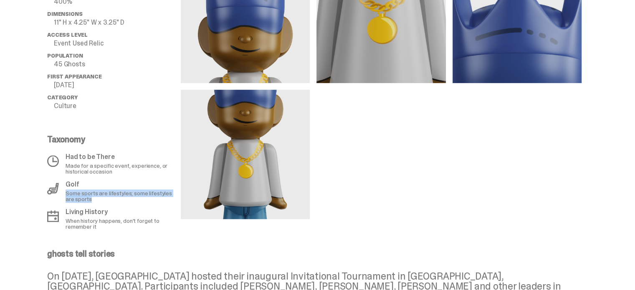
click at [144, 202] on p "Some sports are lifestyles; some lifestyles are sports" at bounding box center [121, 196] width 110 height 12
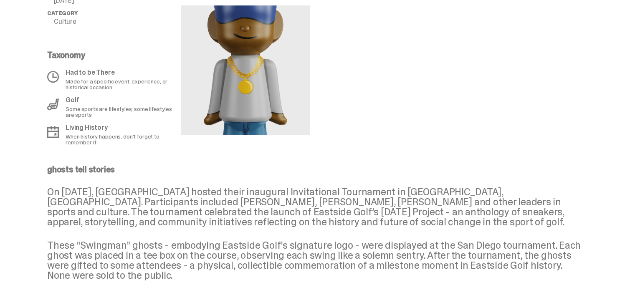
scroll to position [459, 0]
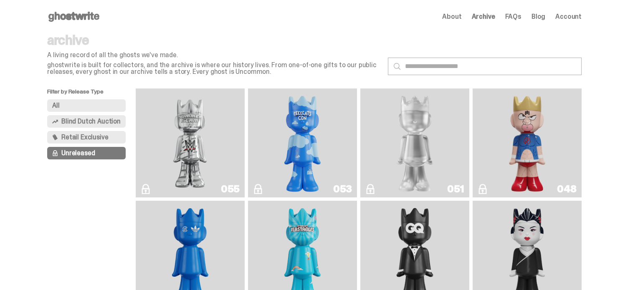
click at [109, 127] on button "Blind Dutch Auction" at bounding box center [86, 121] width 79 height 13
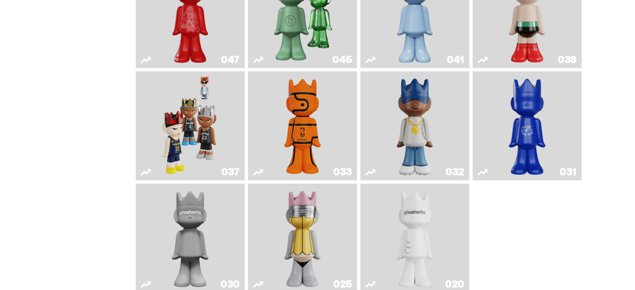
scroll to position [339, 0]
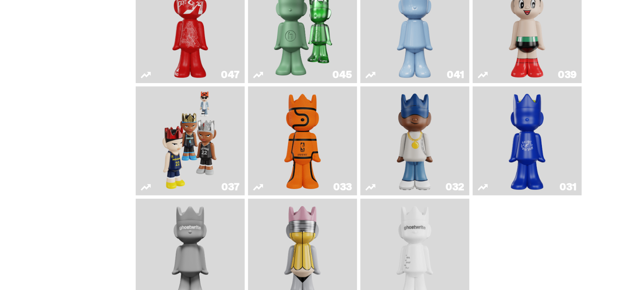
click at [299, 148] on img "Game Ball" at bounding box center [303, 141] width 44 height 102
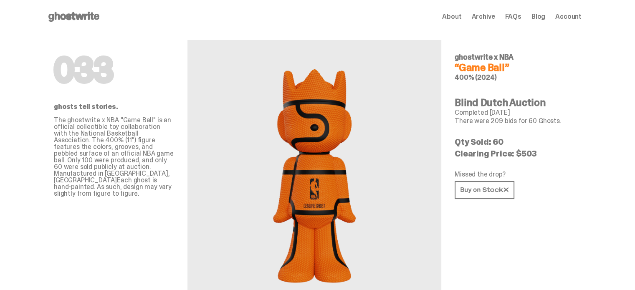
click at [82, 17] on use at bounding box center [73, 17] width 51 height 10
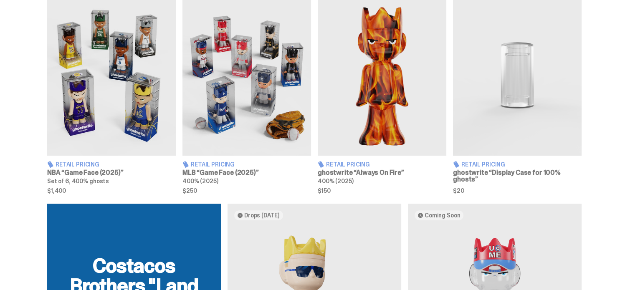
scroll to position [251, 0]
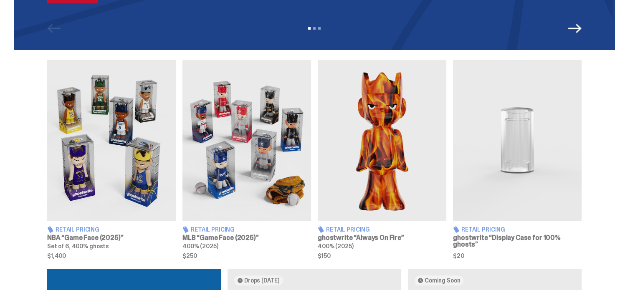
click at [134, 154] on img at bounding box center [111, 140] width 129 height 161
